Goal: Find contact information: Find contact information

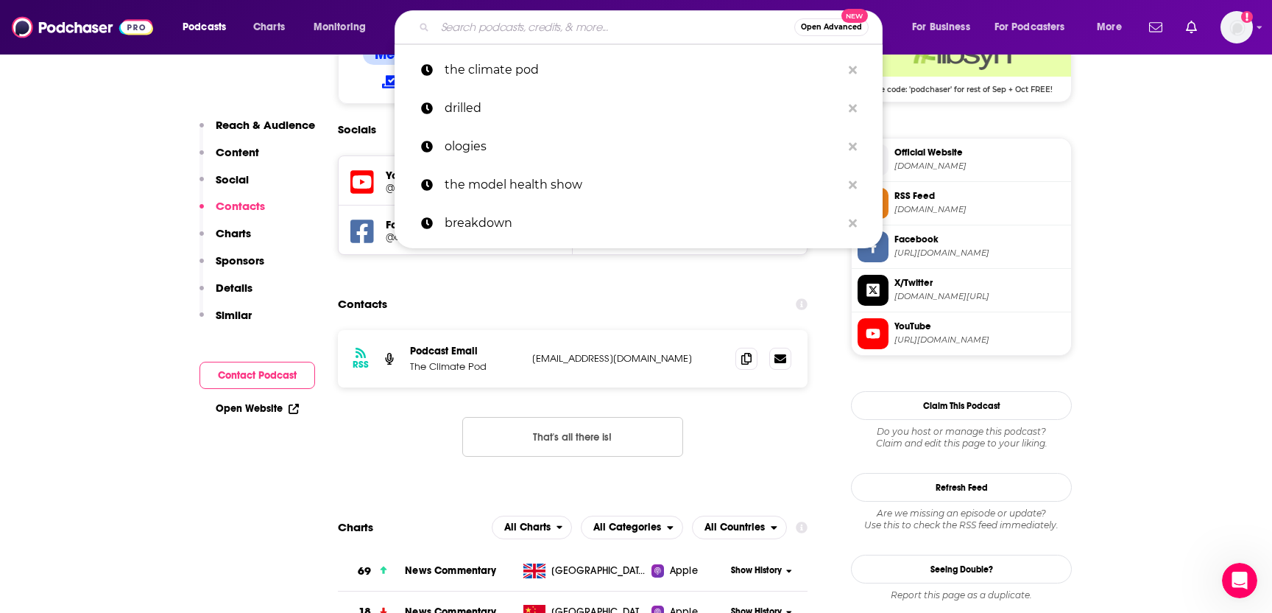
scroll to position [1246, 0]
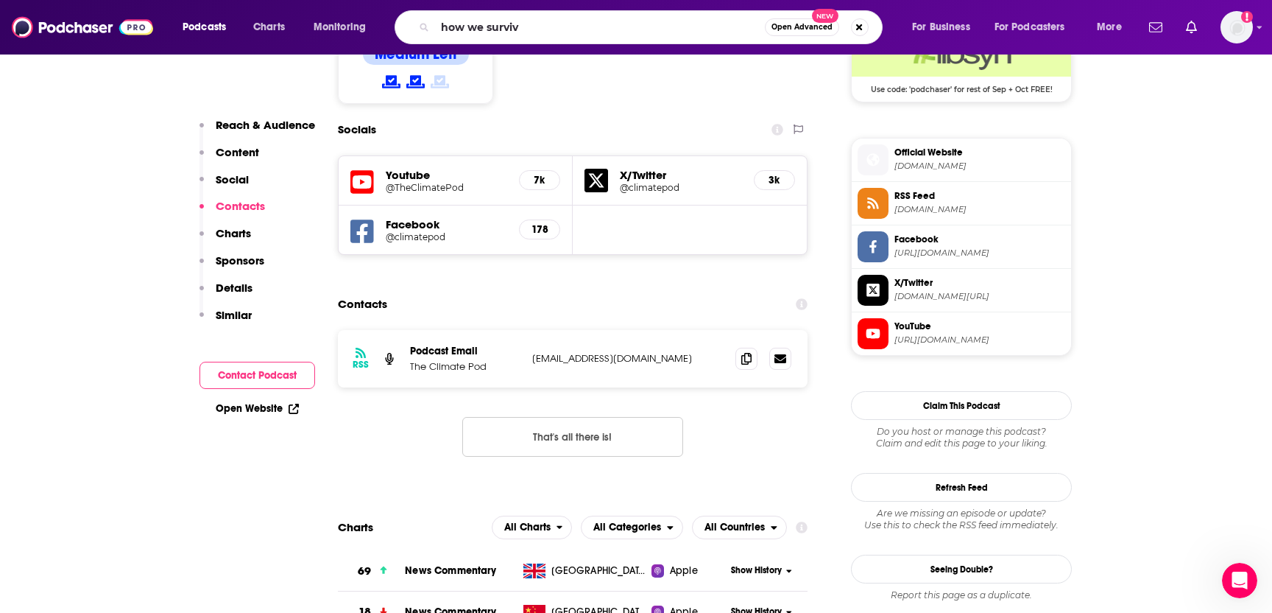
type input "how we survive"
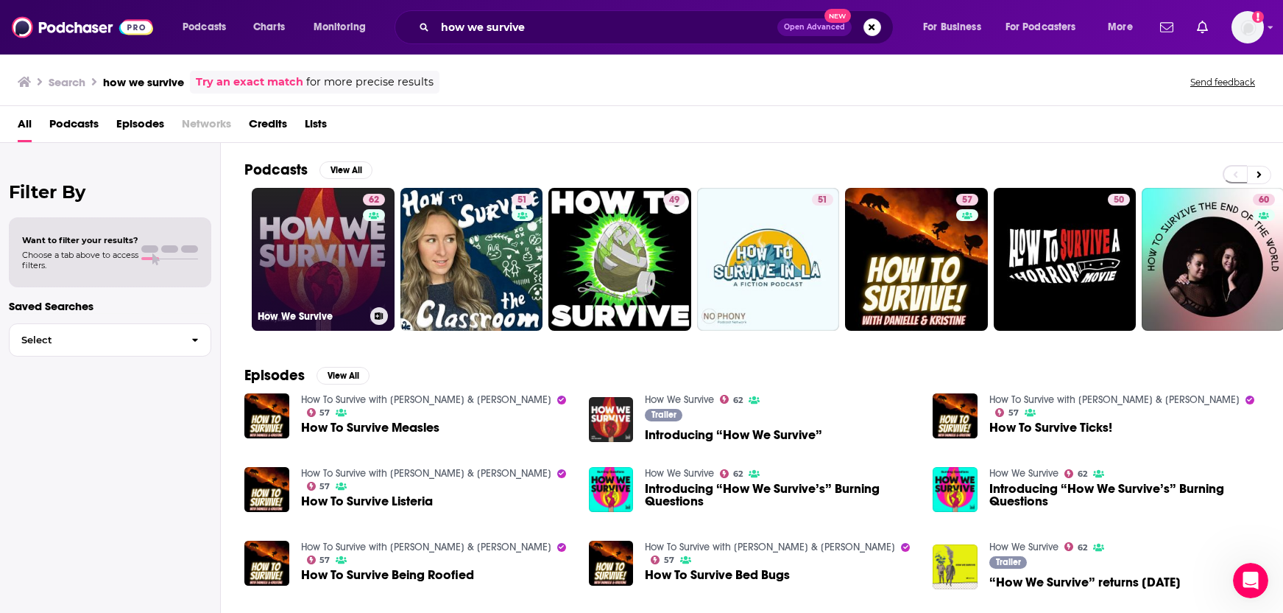
click at [309, 260] on link "62 How We Survive" at bounding box center [323, 259] width 143 height 143
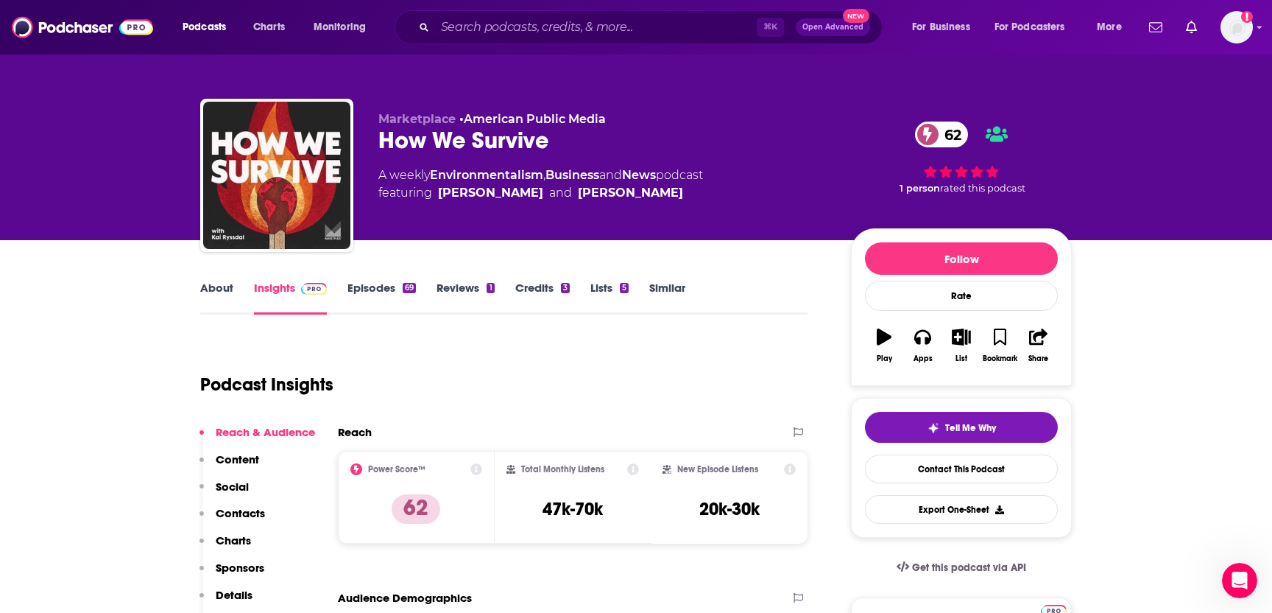
click at [241, 511] on p "Contacts" at bounding box center [240, 513] width 49 height 14
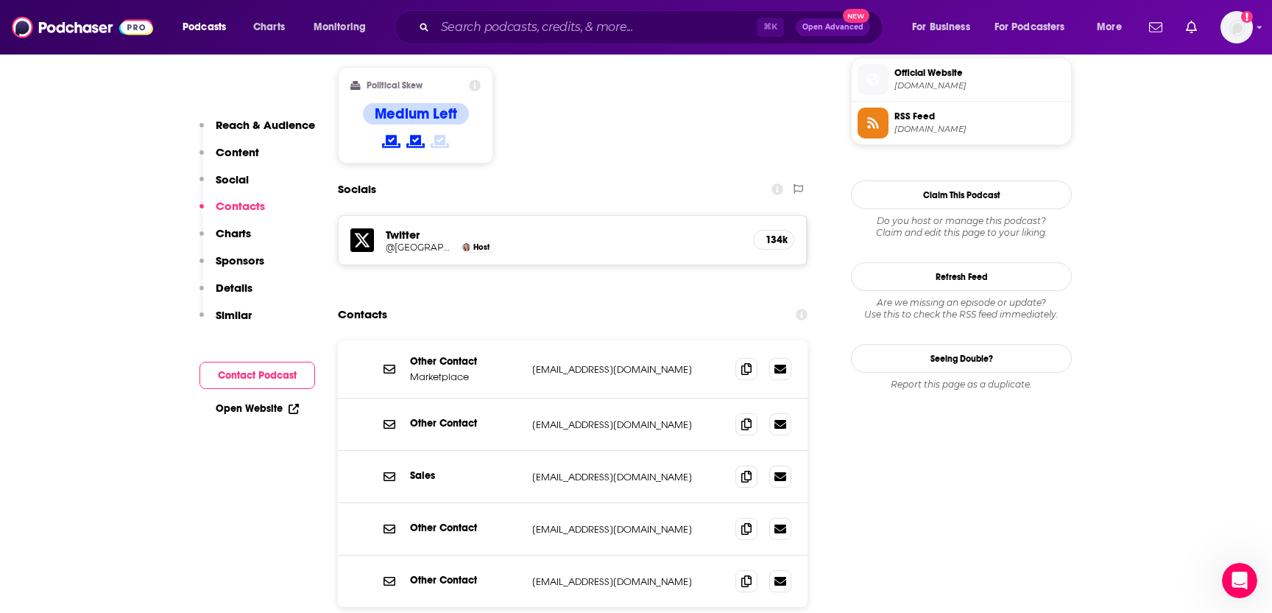
scroll to position [1199, 0]
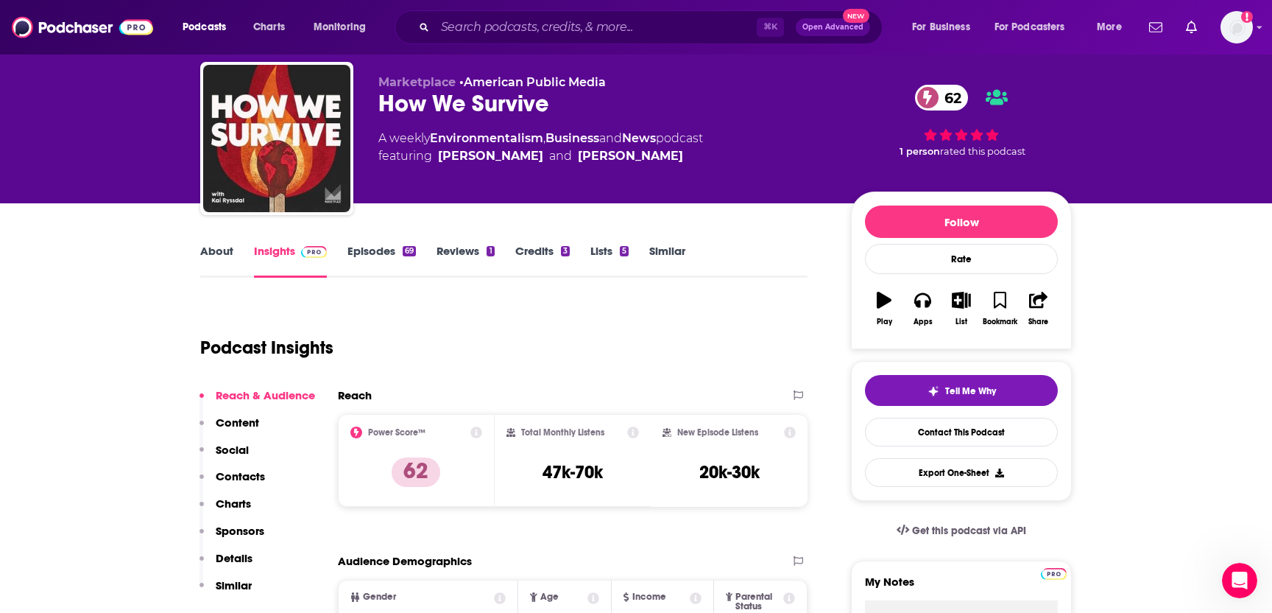
scroll to position [7, 0]
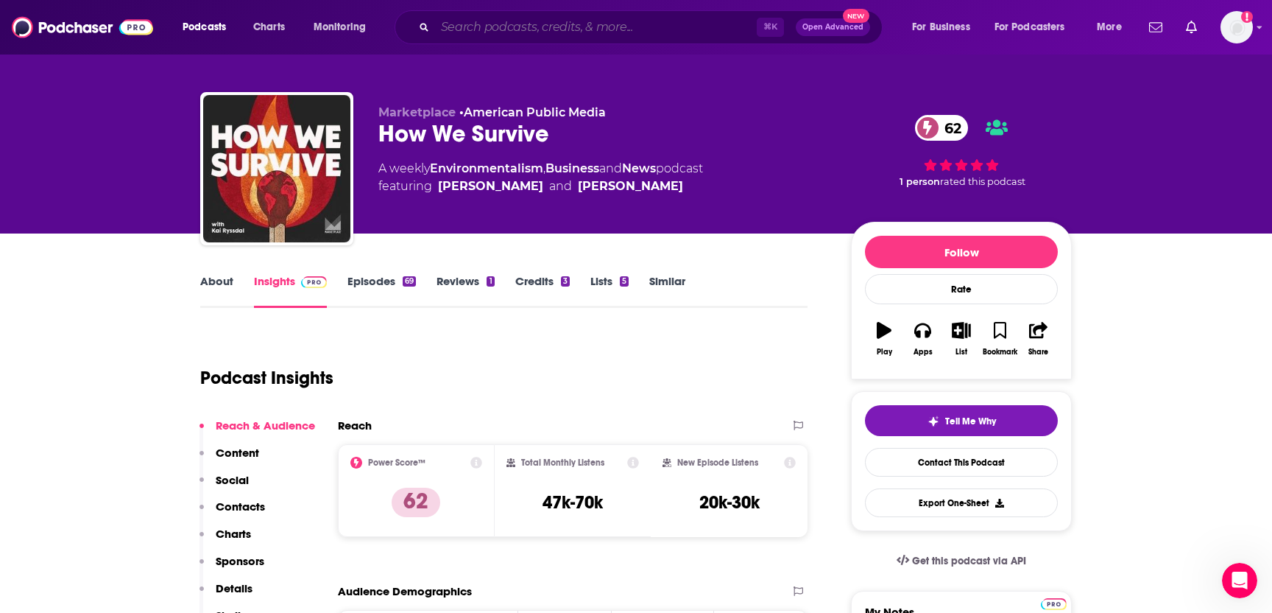
click at [473, 30] on input "Search podcasts, credits, & more..." at bounding box center [596, 27] width 322 height 24
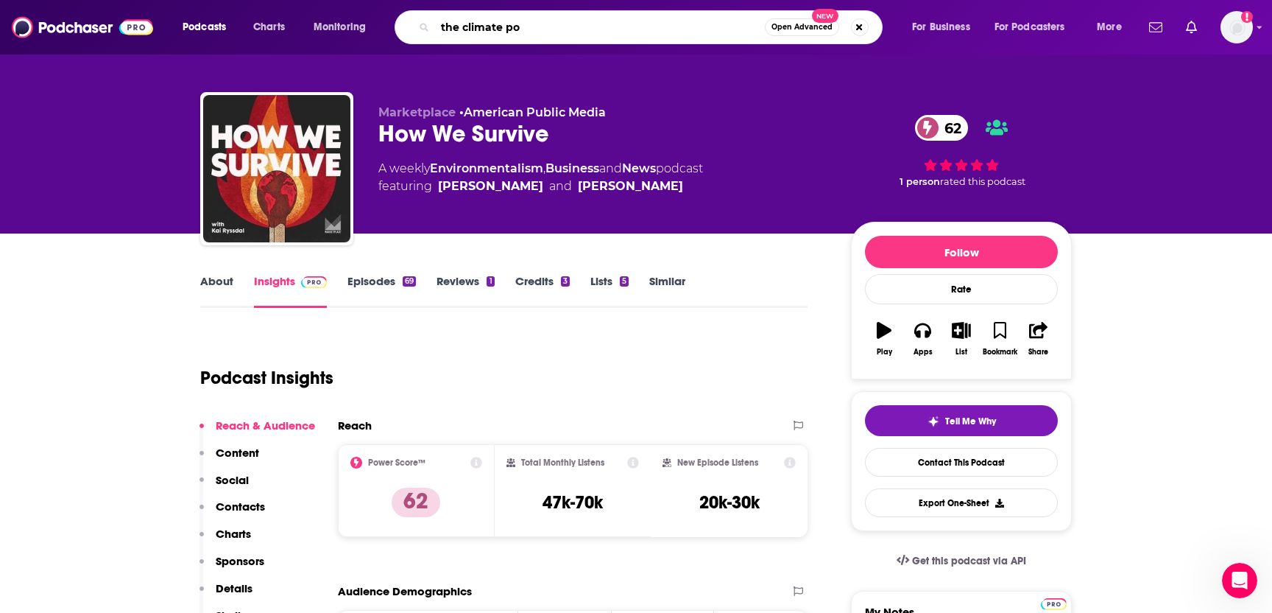
type input "the climate pod"
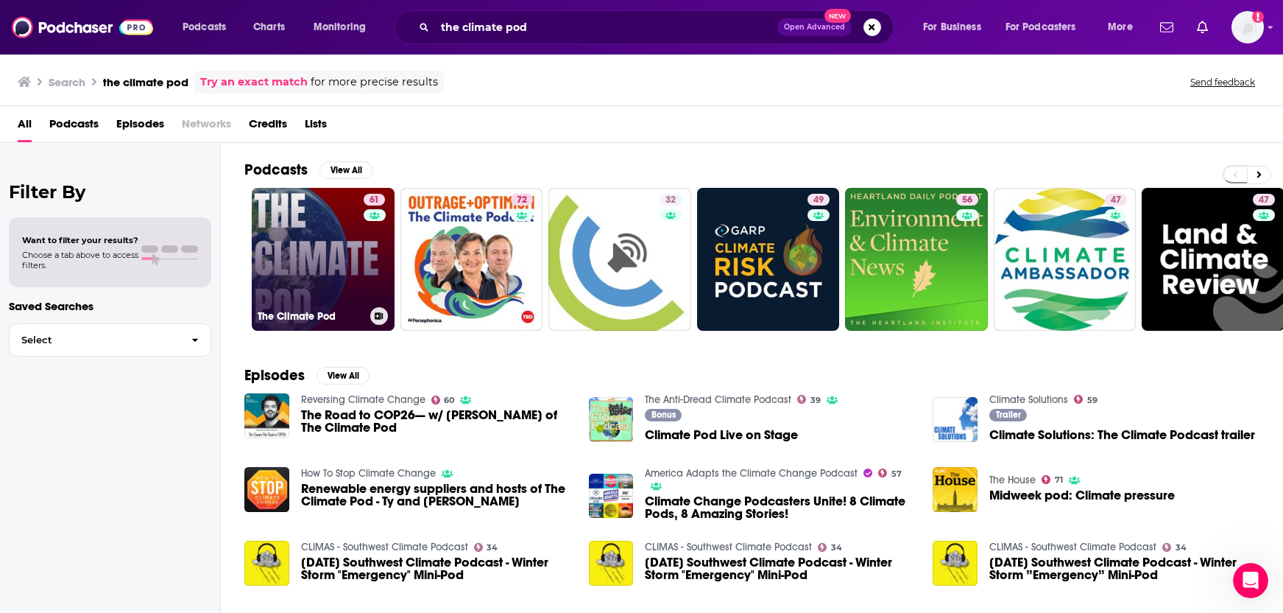
click at [323, 294] on link "61 The Climate Pod" at bounding box center [323, 259] width 143 height 143
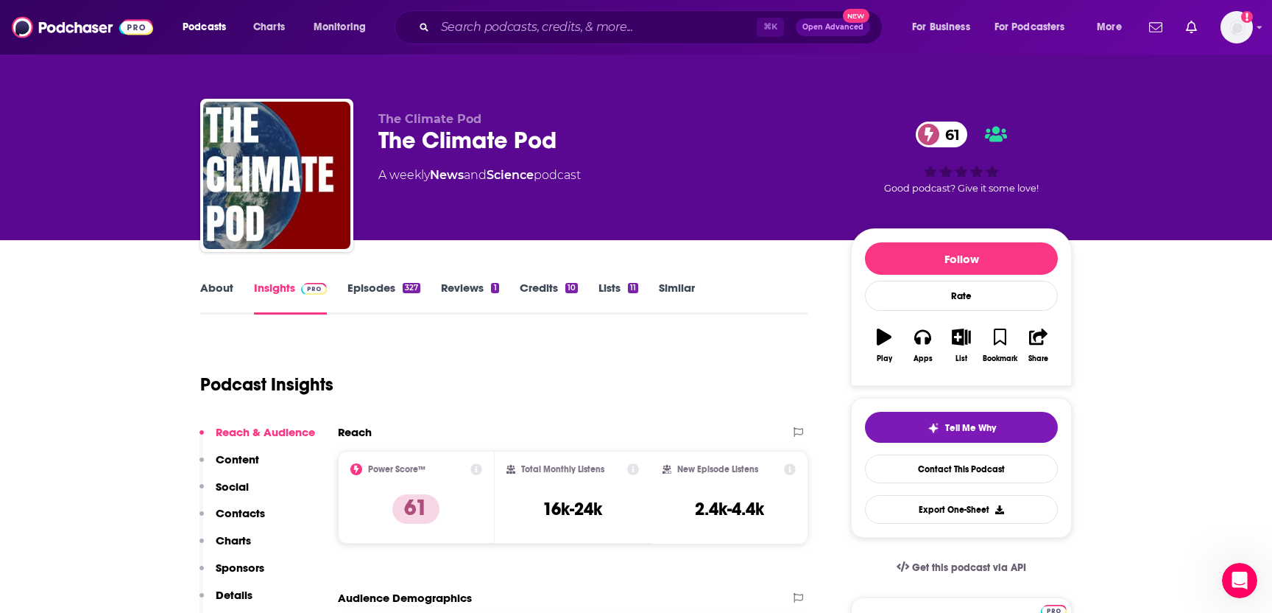
click at [264, 512] on div "Reach & Audience Content Social Contacts Charts Sponsors Details Similar" at bounding box center [258, 533] width 116 height 216
click at [258, 513] on p "Contacts" at bounding box center [240, 513] width 49 height 14
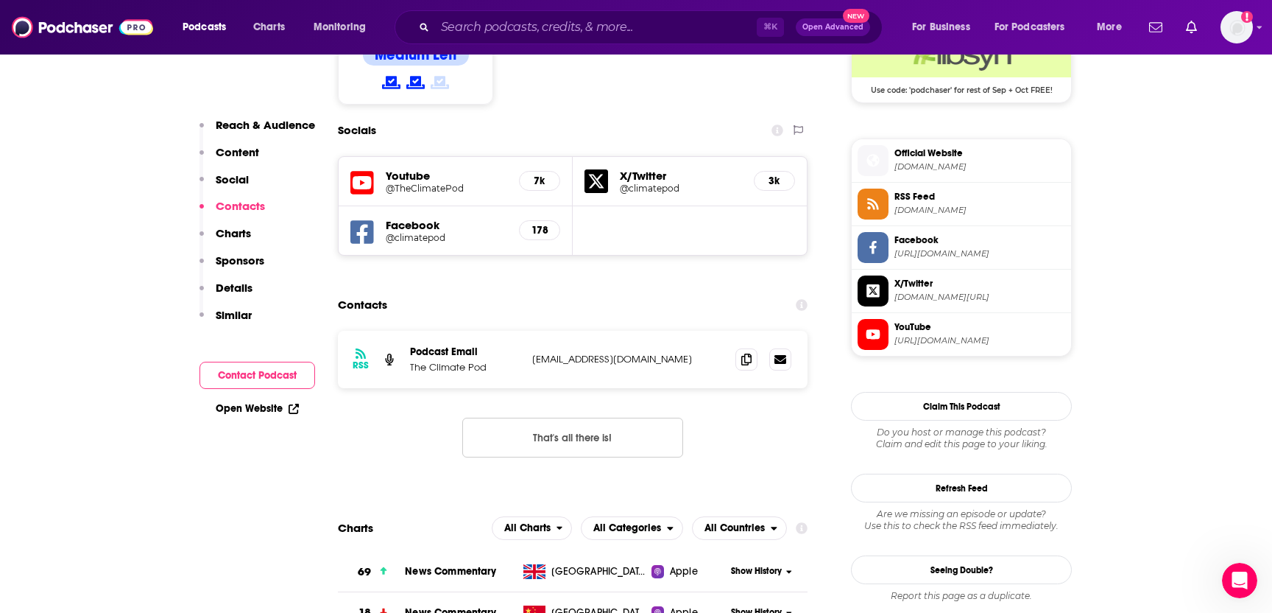
scroll to position [1246, 0]
drag, startPoint x: 663, startPoint y: 270, endPoint x: 531, endPoint y: 272, distance: 131.8
click at [531, 330] on div "RSS Podcast Email The Climate Pod [EMAIL_ADDRESS][DOMAIN_NAME] [EMAIL_ADDRESS][…" at bounding box center [573, 358] width 470 height 57
copy p "[EMAIL_ADDRESS][DOMAIN_NAME]"
